Goal: Task Accomplishment & Management: Manage account settings

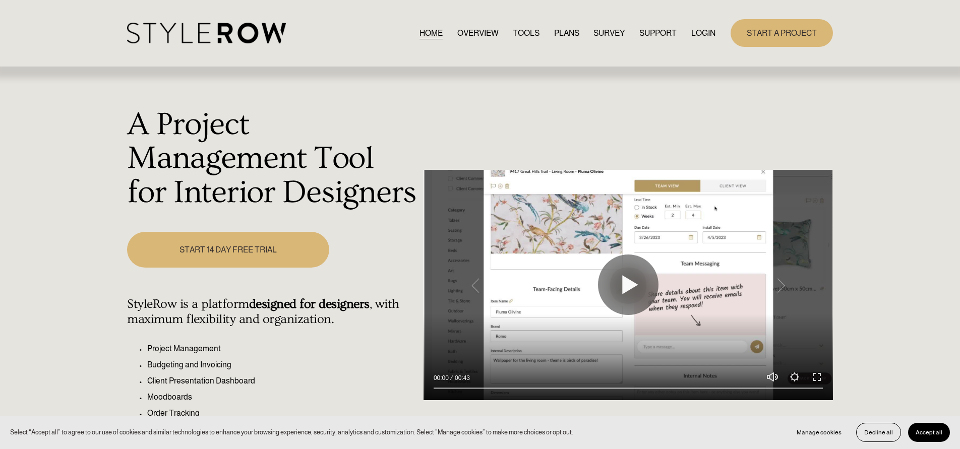
click at [705, 34] on link "LOGIN" at bounding box center [704, 33] width 24 height 14
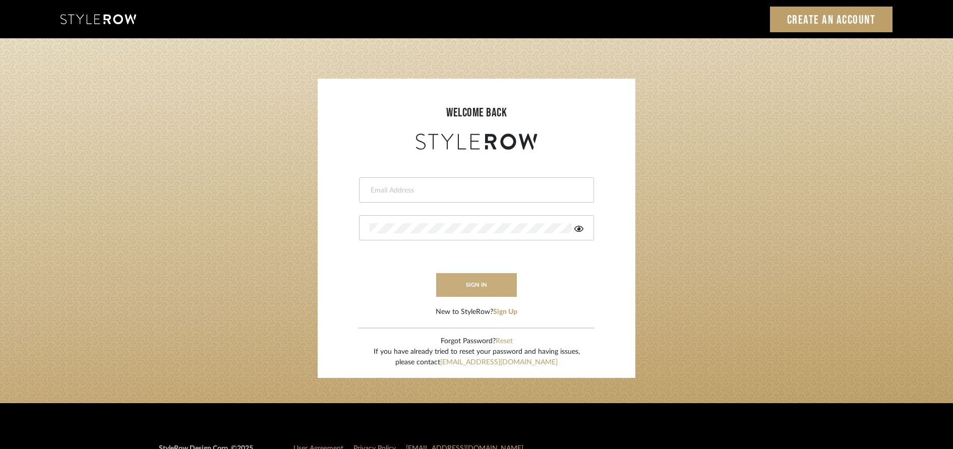
type input "rayeinteriordesign@gmail.com"
click at [494, 279] on button "sign in" at bounding box center [476, 285] width 81 height 24
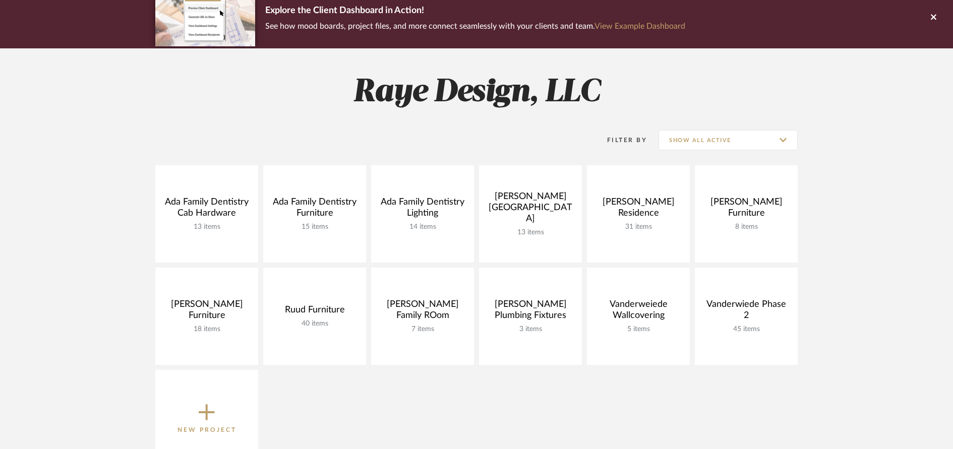
scroll to position [88, 0]
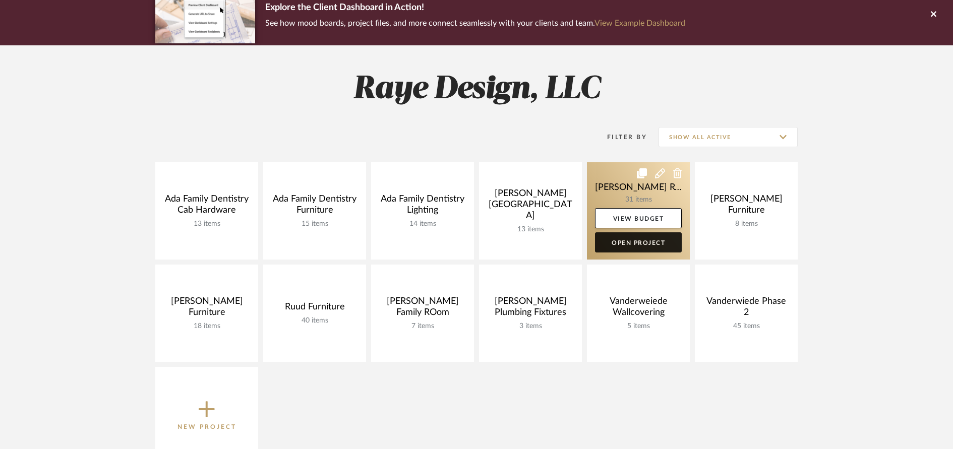
click at [645, 246] on link "Open Project" at bounding box center [638, 243] width 87 height 20
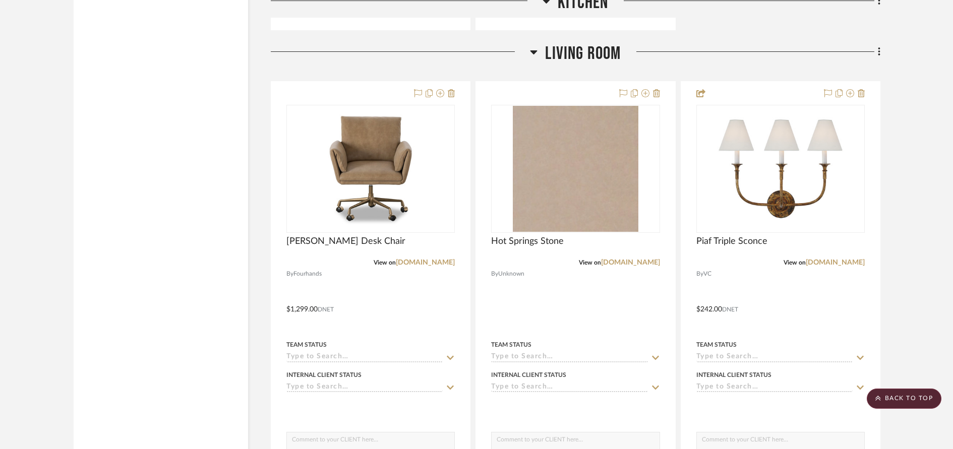
scroll to position [7096, 0]
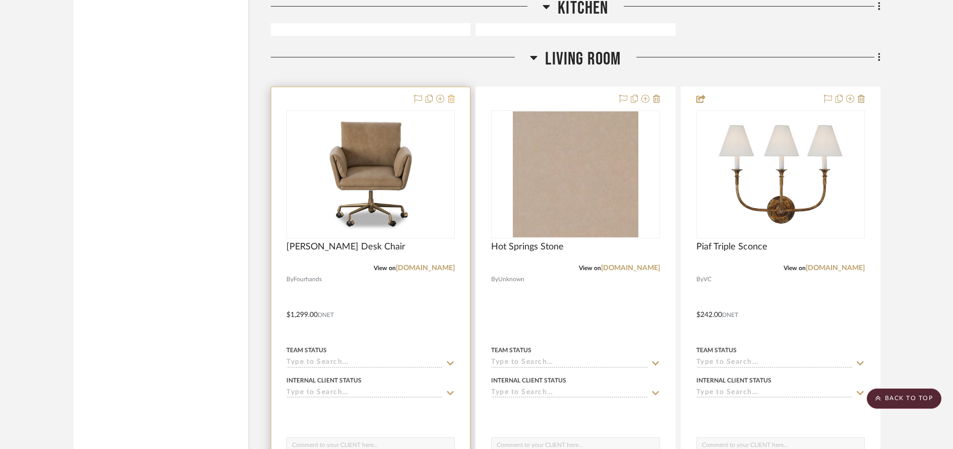
click at [450, 100] on icon at bounding box center [451, 99] width 7 height 8
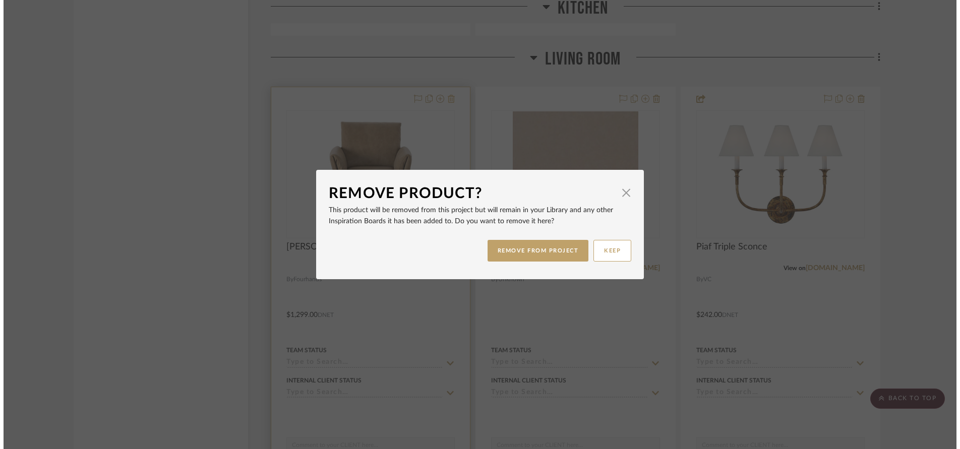
scroll to position [0, 0]
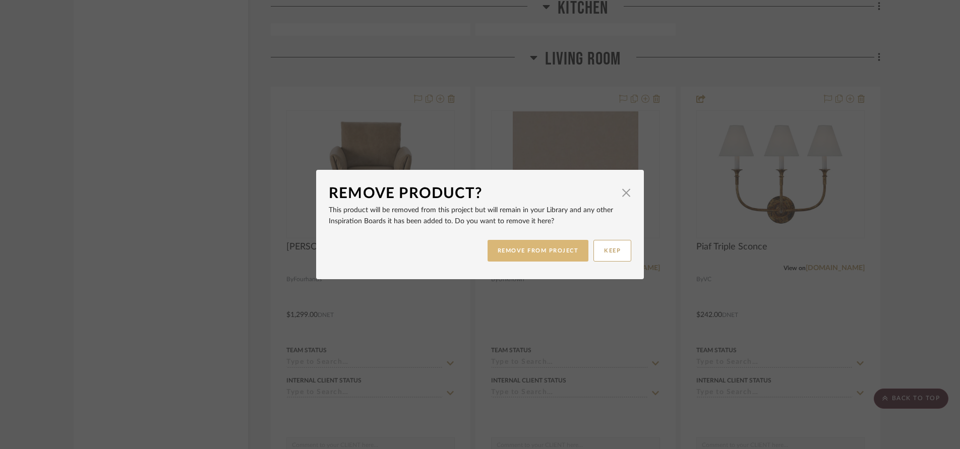
click at [530, 251] on button "REMOVE FROM PROJECT" at bounding box center [538, 251] width 101 height 22
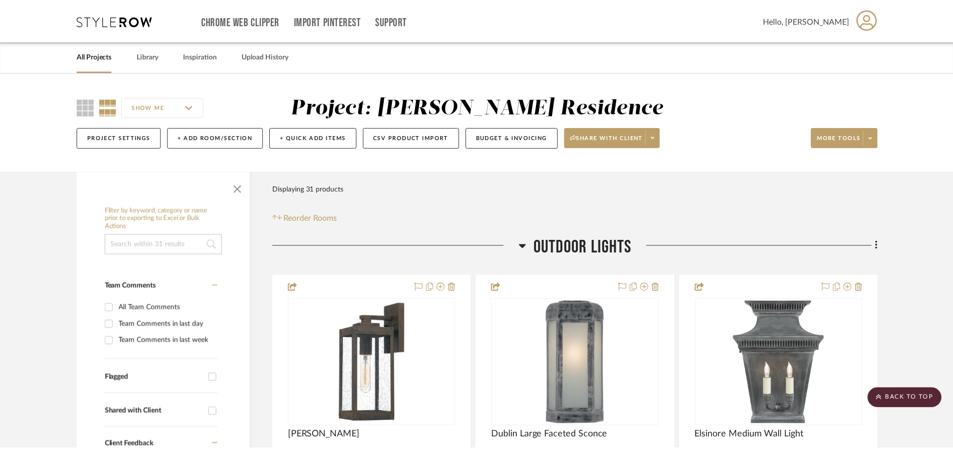
scroll to position [7096, 0]
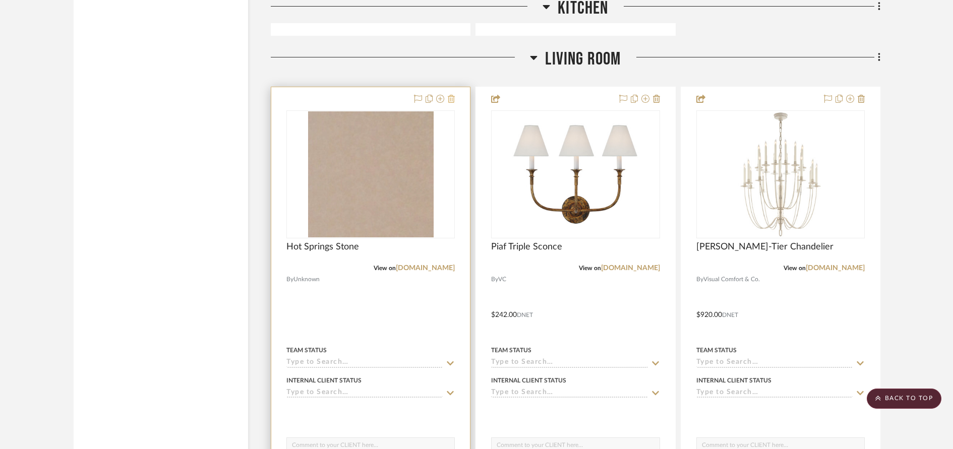
click at [452, 97] on icon at bounding box center [451, 99] width 7 height 8
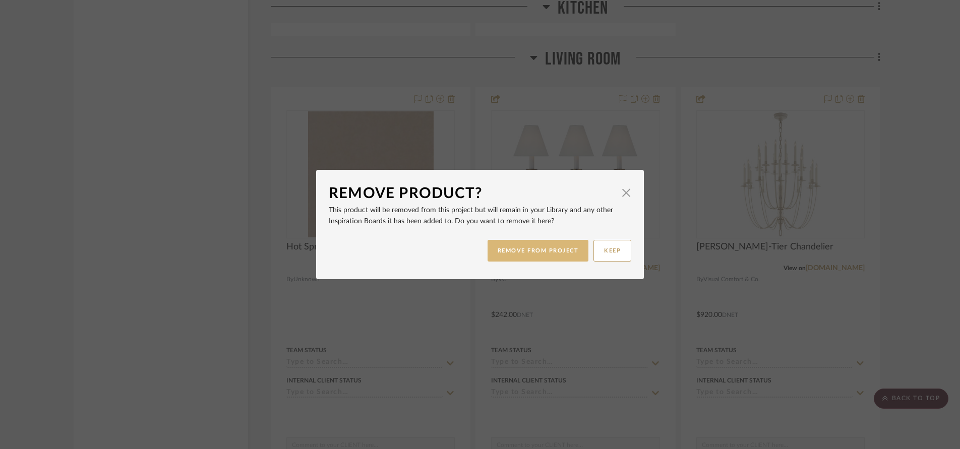
click at [495, 244] on button "REMOVE FROM PROJECT" at bounding box center [538, 251] width 101 height 22
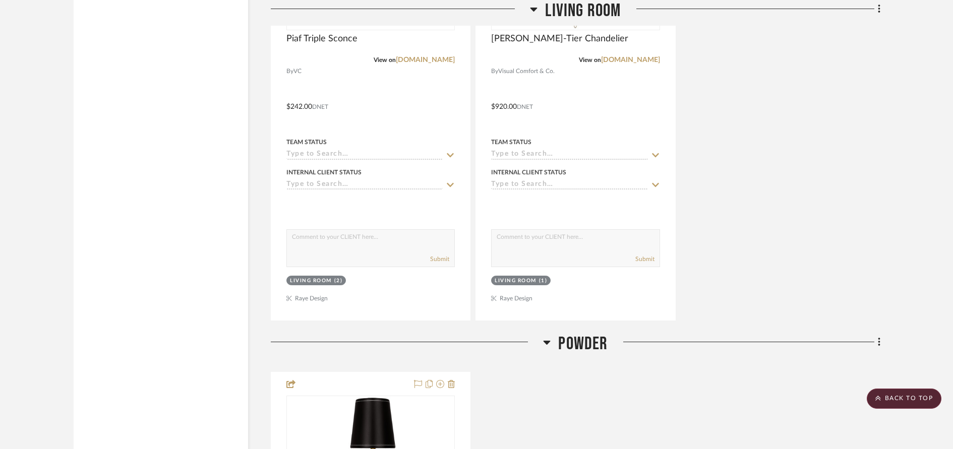
scroll to position [6891, 0]
